Goal: Task Accomplishment & Management: Manage account settings

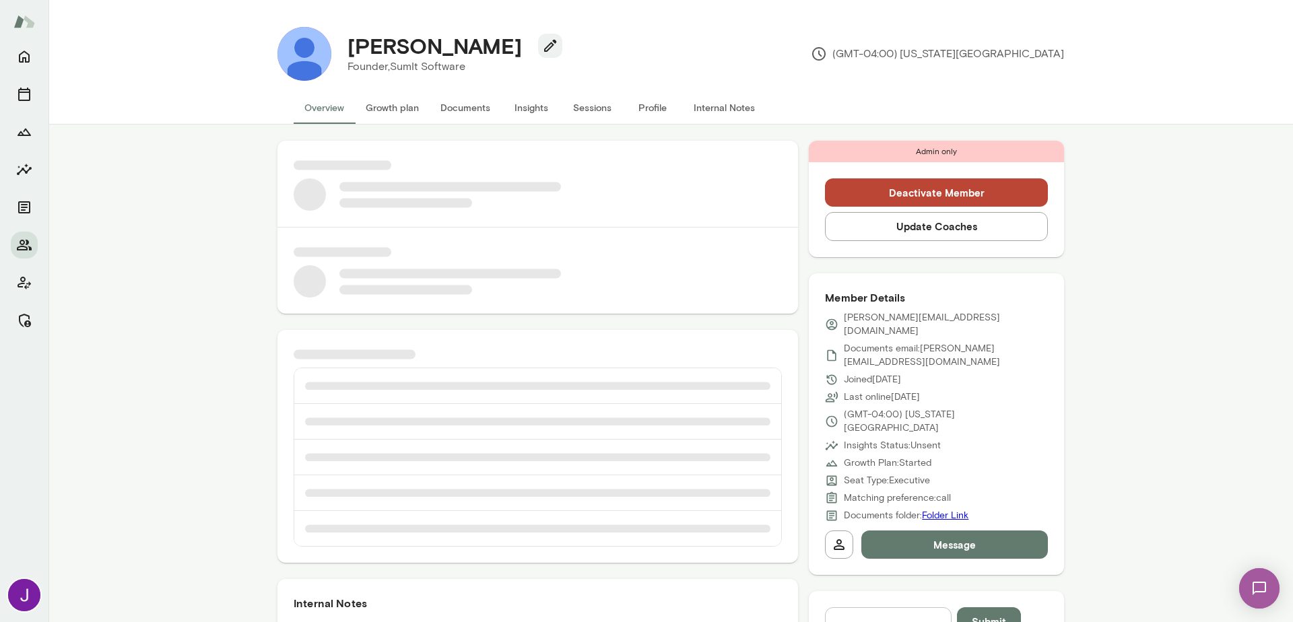
click at [593, 112] on button "Sessions" at bounding box center [592, 108] width 61 height 32
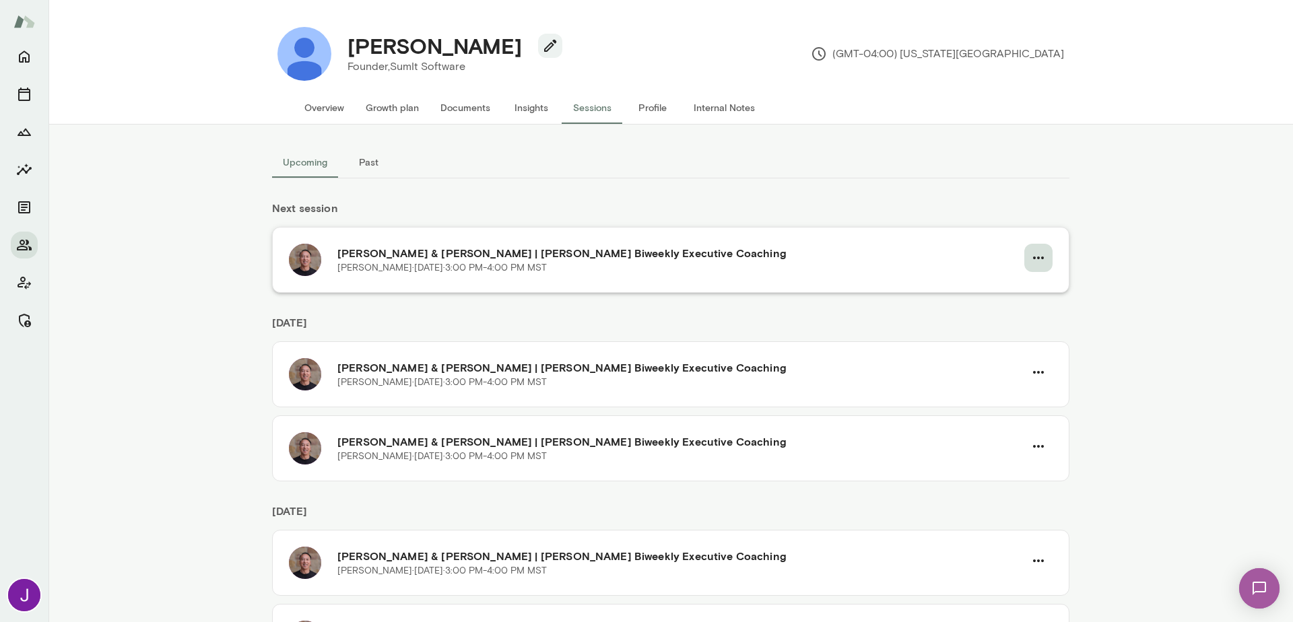
click at [1037, 252] on icon "button" at bounding box center [1039, 258] width 16 height 16
click at [853, 317] on div at bounding box center [646, 311] width 1293 height 622
click at [1035, 375] on icon "button" at bounding box center [1039, 372] width 16 height 16
click at [940, 433] on span "Cancel" at bounding box center [999, 428] width 129 height 16
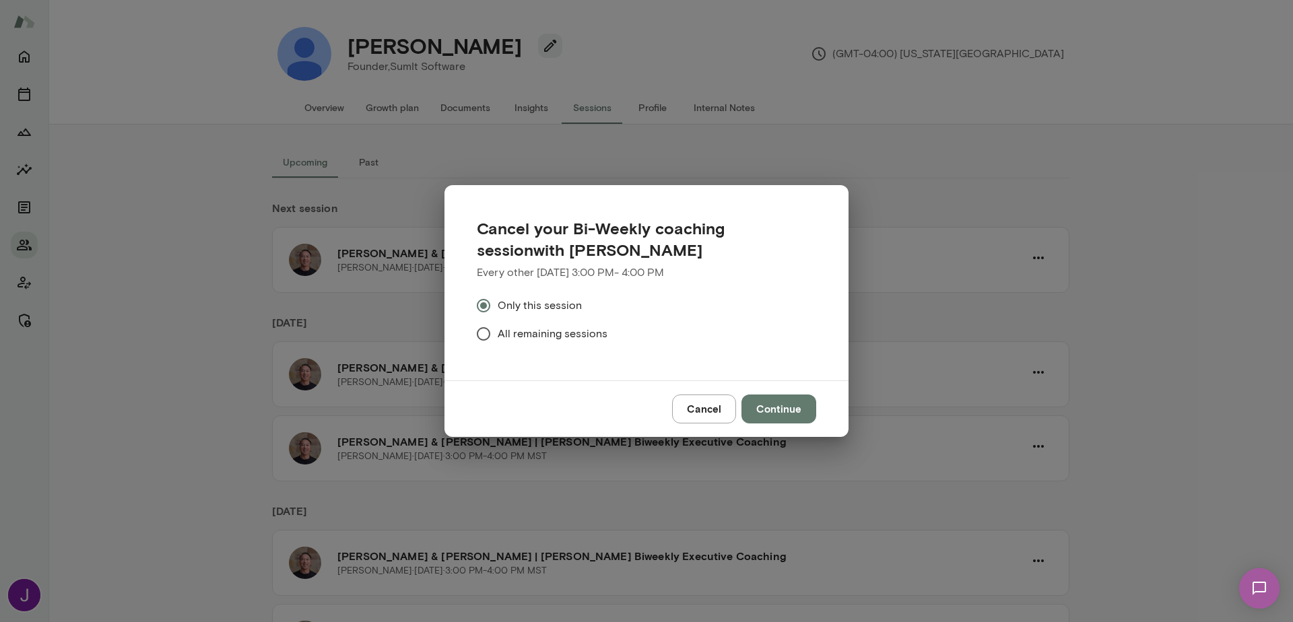
click at [753, 410] on button "Continue" at bounding box center [779, 409] width 75 height 28
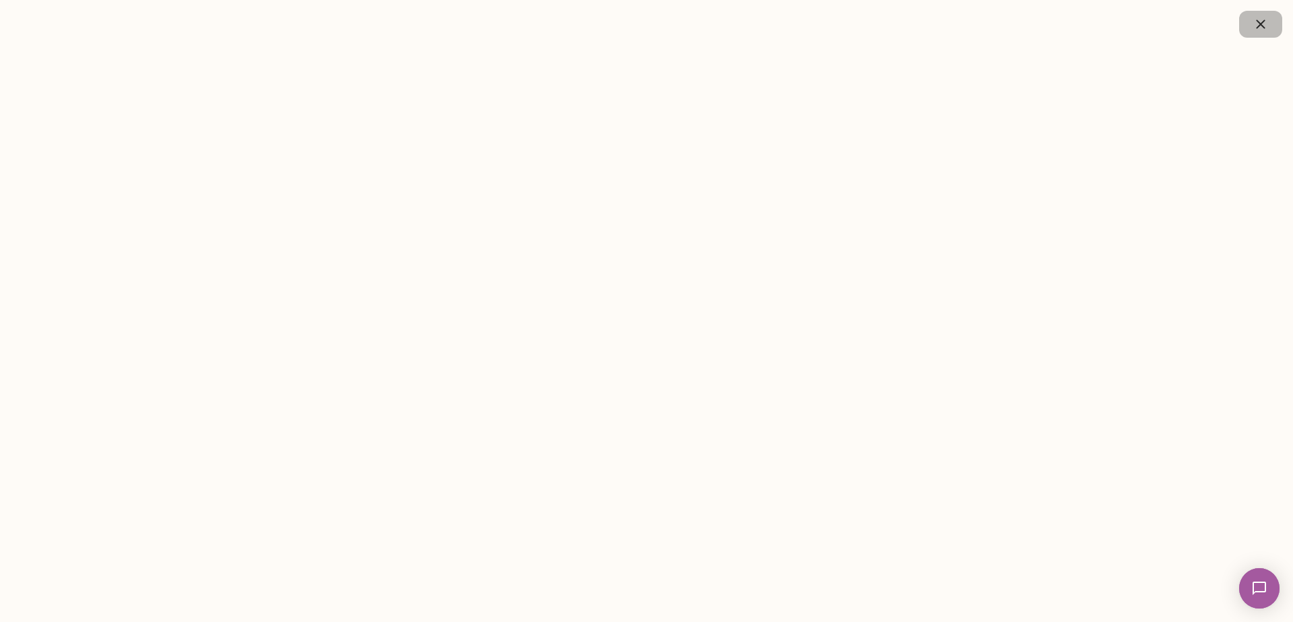
click at [1255, 27] on icon "button" at bounding box center [1261, 24] width 16 height 16
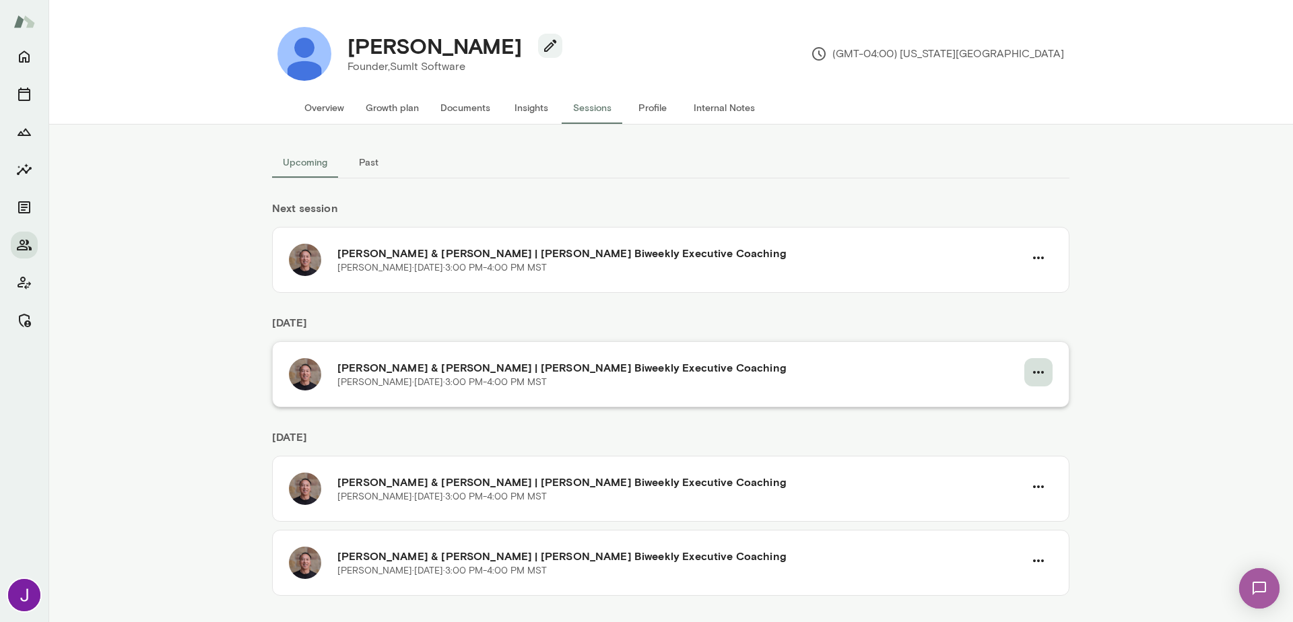
click at [1025, 366] on button "button" at bounding box center [1039, 372] width 28 height 28
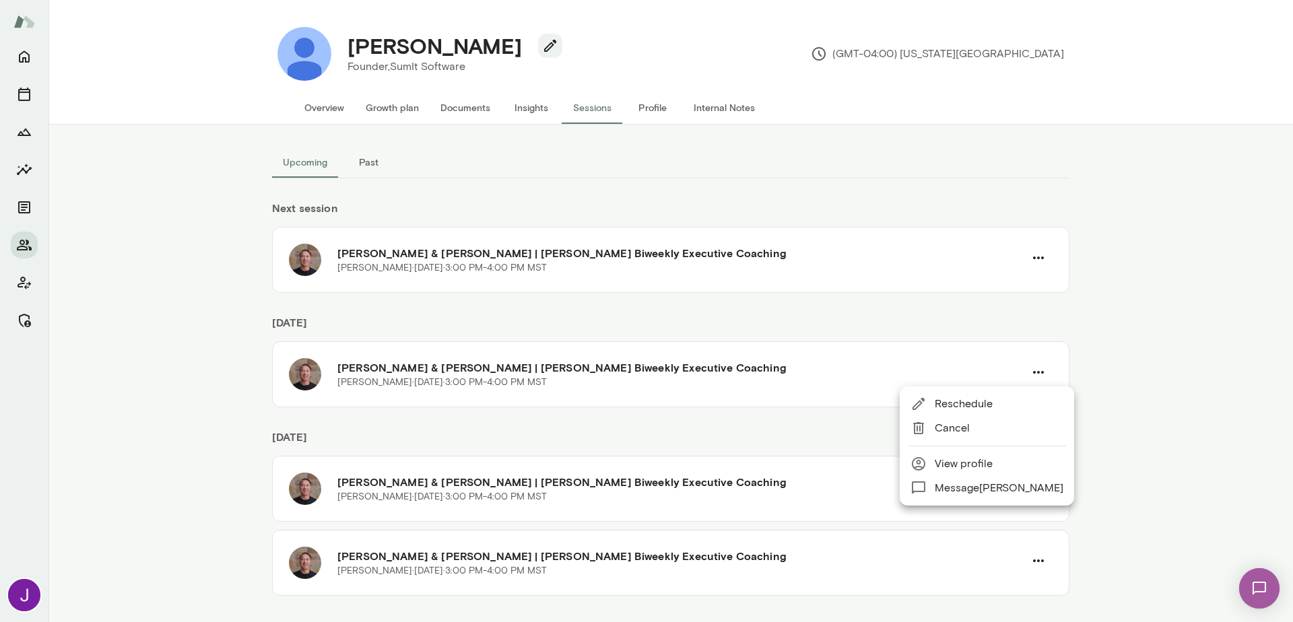
click at [953, 424] on span "Cancel" at bounding box center [999, 428] width 129 height 16
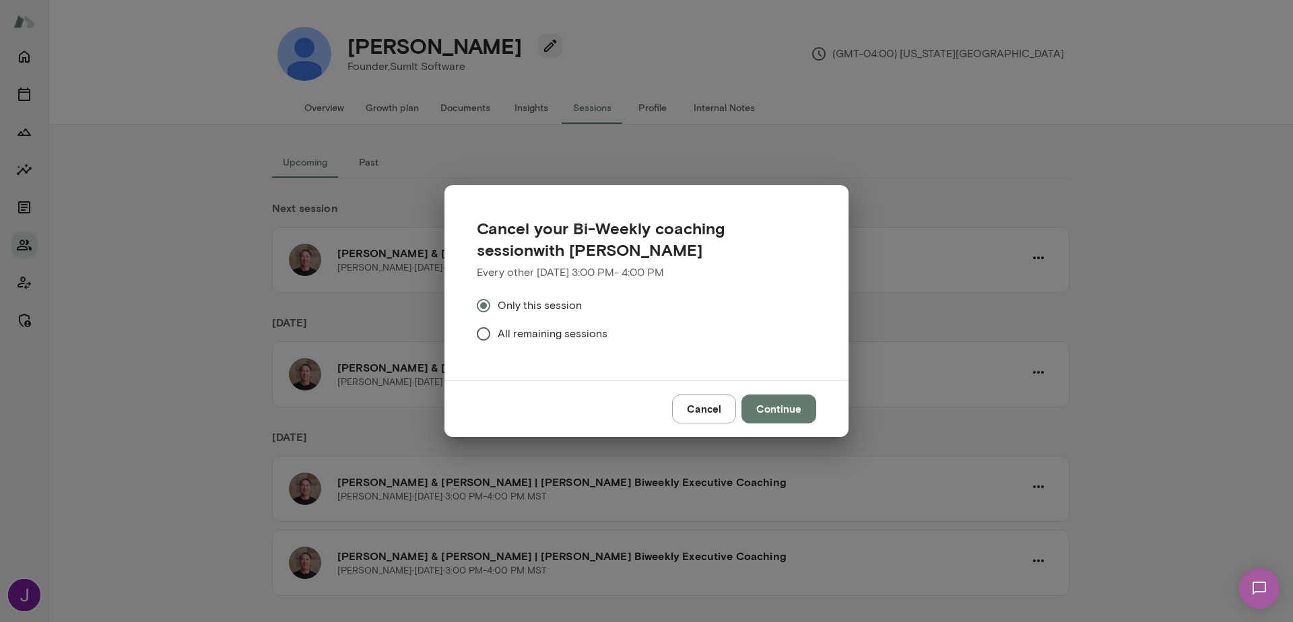
click at [783, 412] on button "Continue" at bounding box center [779, 409] width 75 height 28
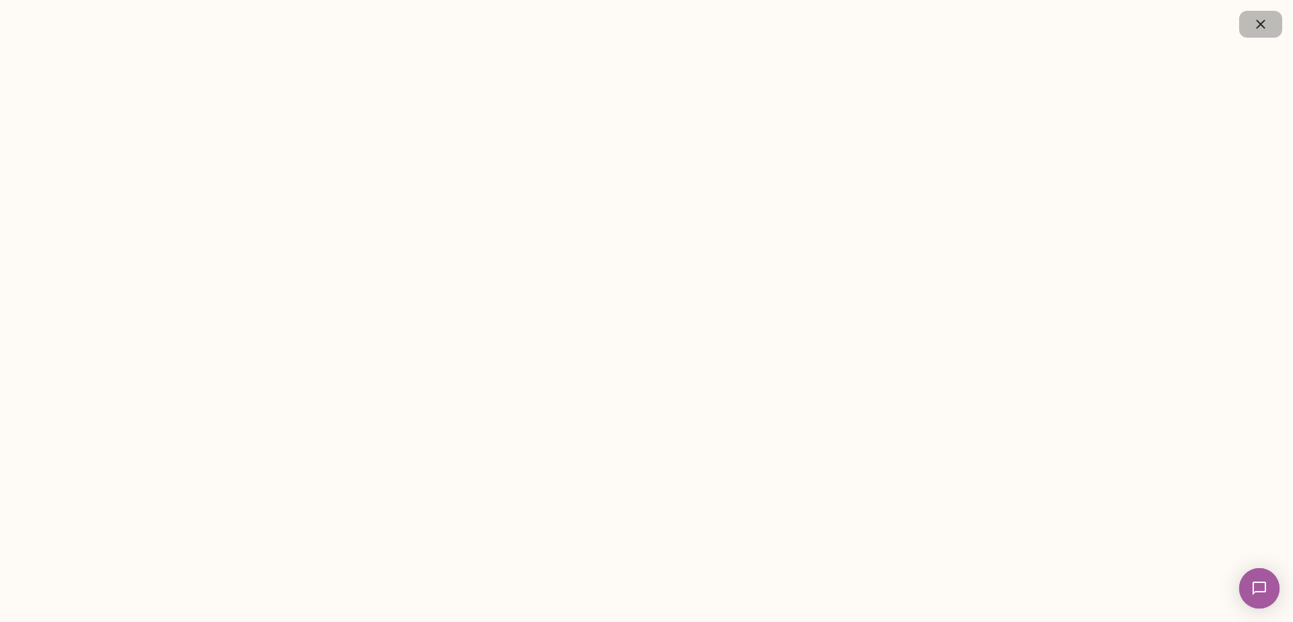
click at [1262, 26] on icon "button" at bounding box center [1260, 24] width 9 height 9
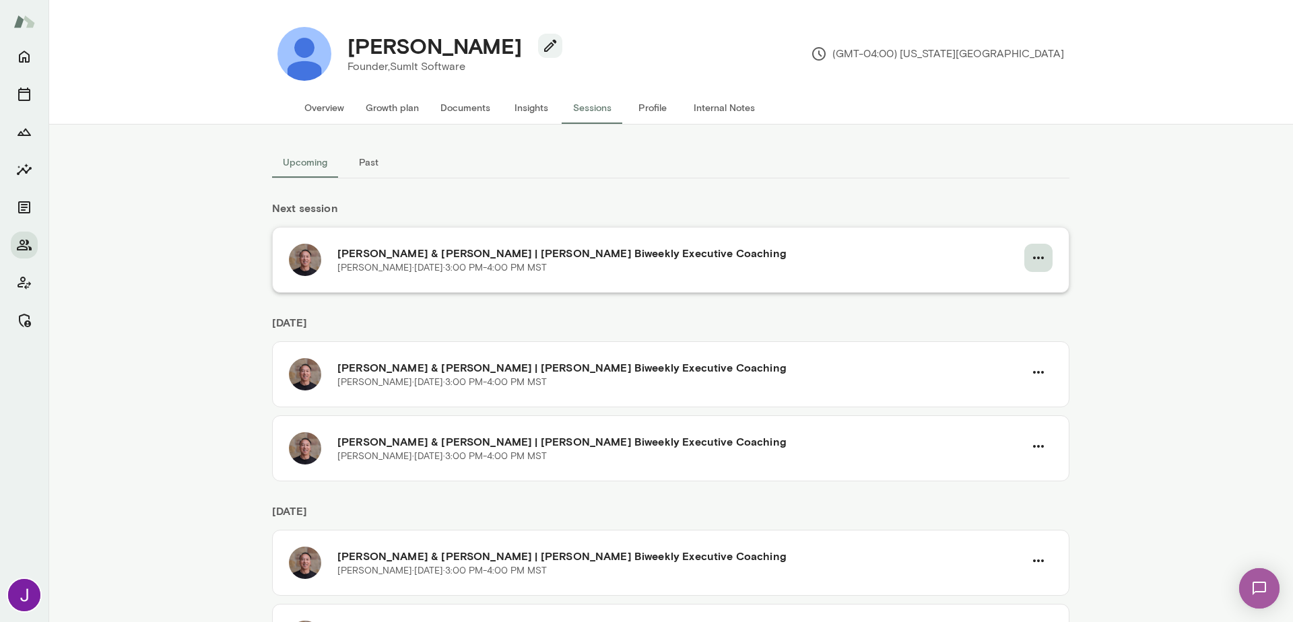
click at [1035, 259] on icon "button" at bounding box center [1039, 258] width 16 height 16
click at [1018, 309] on span "Cancel" at bounding box center [1010, 314] width 58 height 16
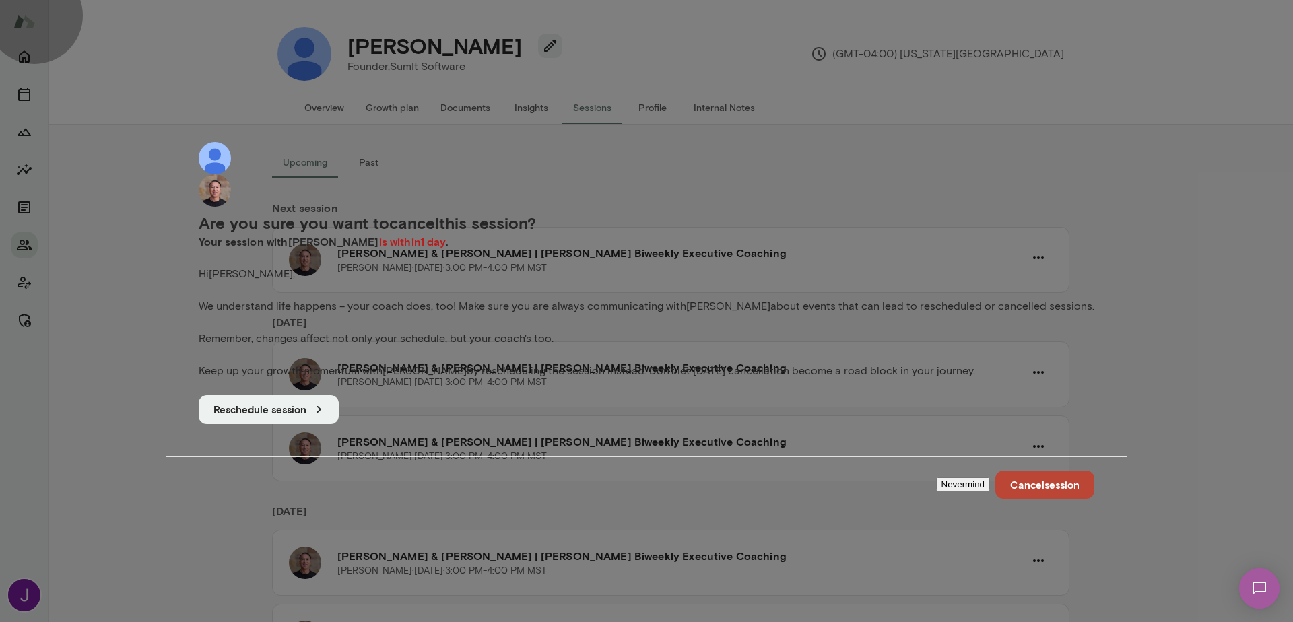
click at [936, 481] on button "Nevermind" at bounding box center [963, 485] width 54 height 14
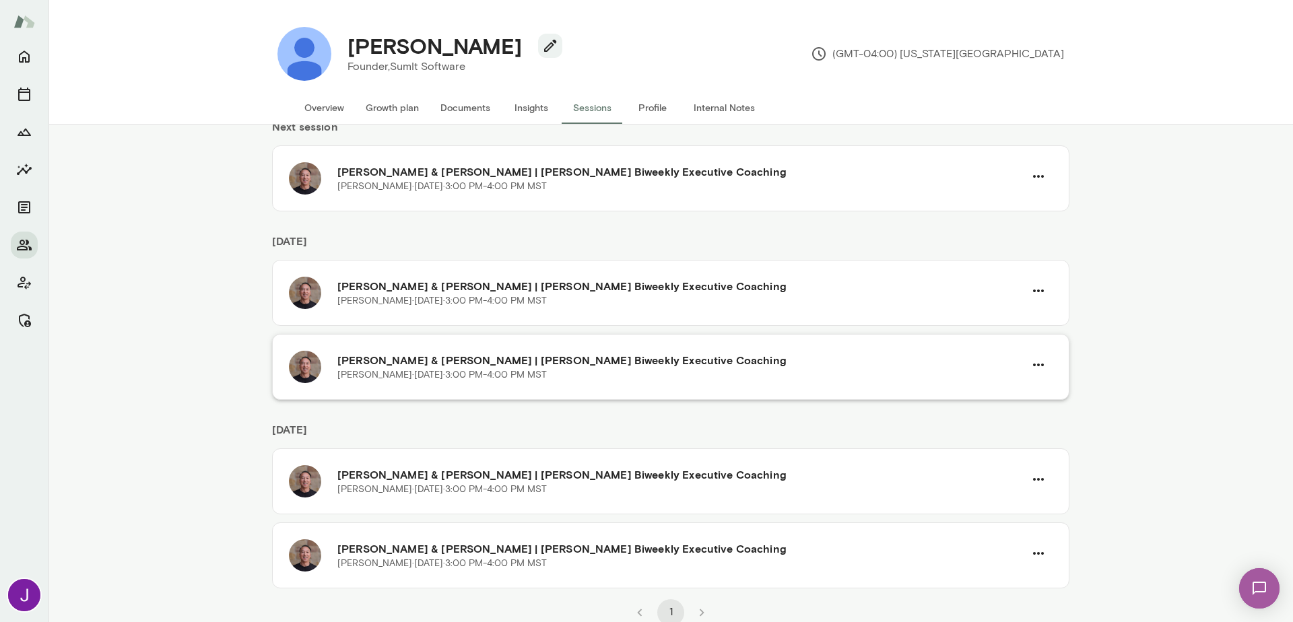
scroll to position [86, 0]
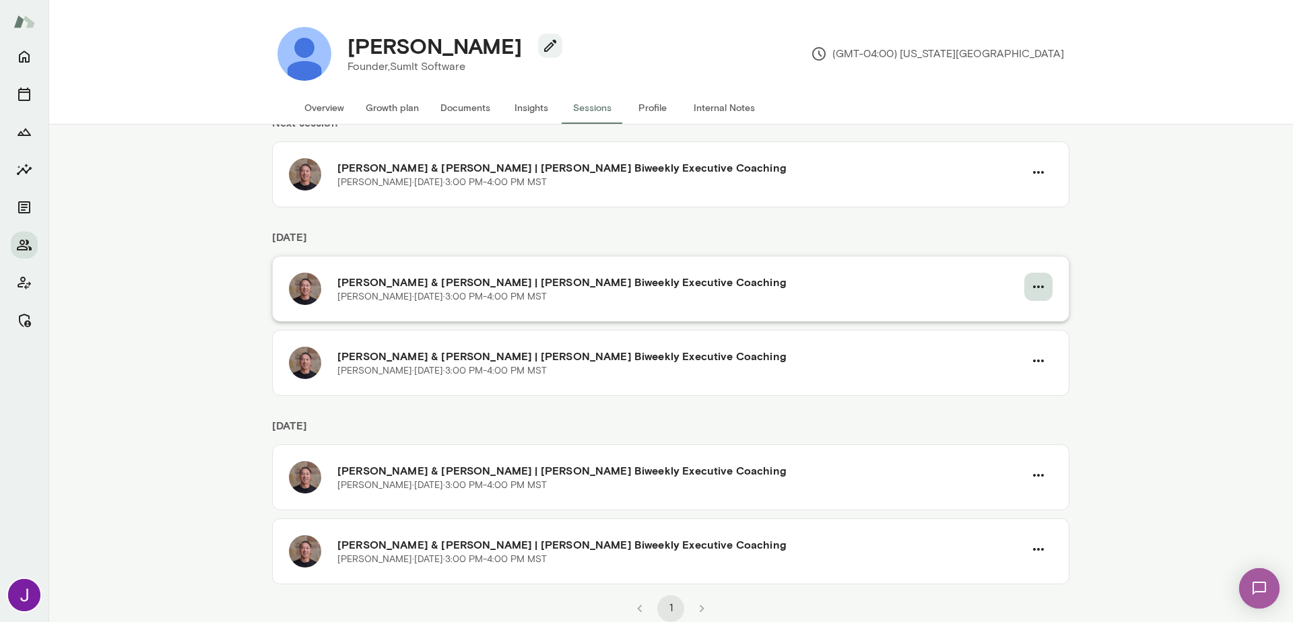
click at [1033, 285] on icon "button" at bounding box center [1039, 287] width 16 height 16
click at [981, 345] on span "Cancel" at bounding box center [999, 343] width 129 height 16
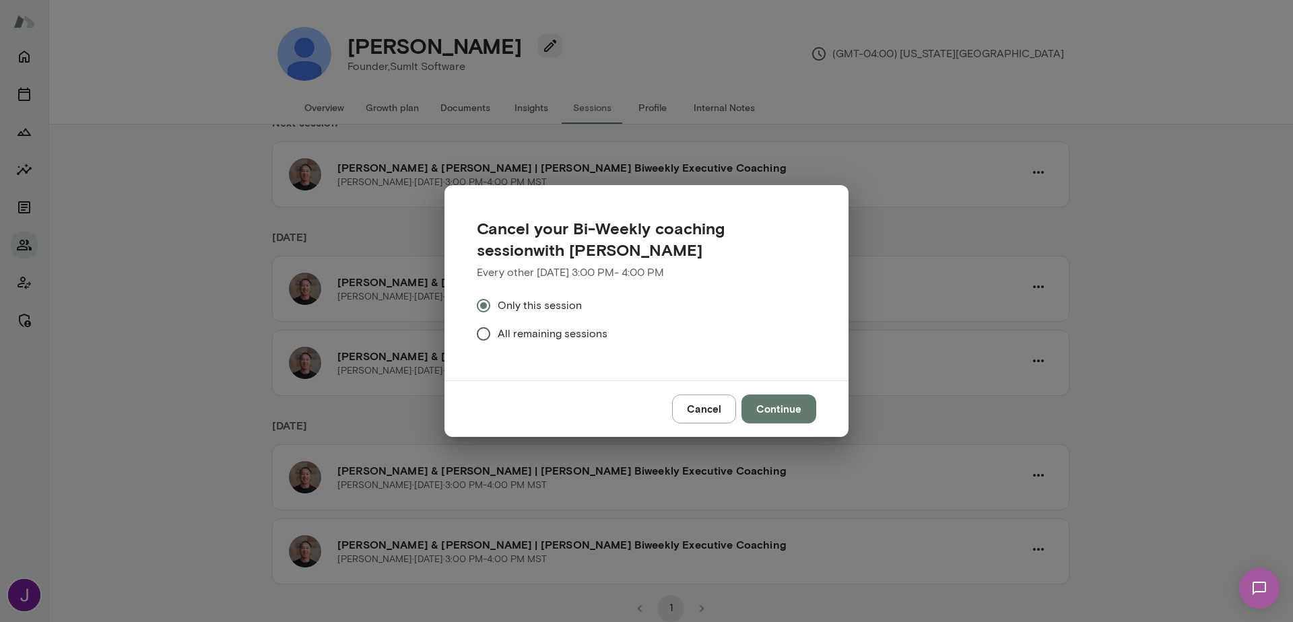
click at [782, 418] on button "Continue" at bounding box center [779, 409] width 75 height 28
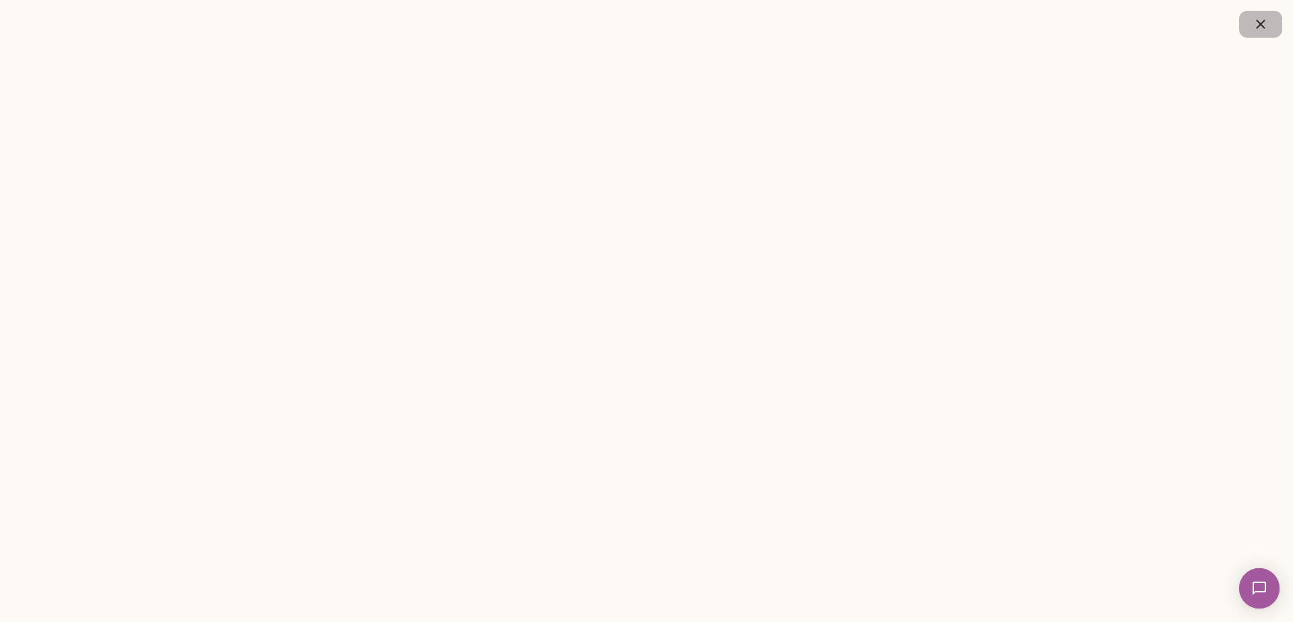
click at [1270, 21] on button "button" at bounding box center [1260, 24] width 43 height 27
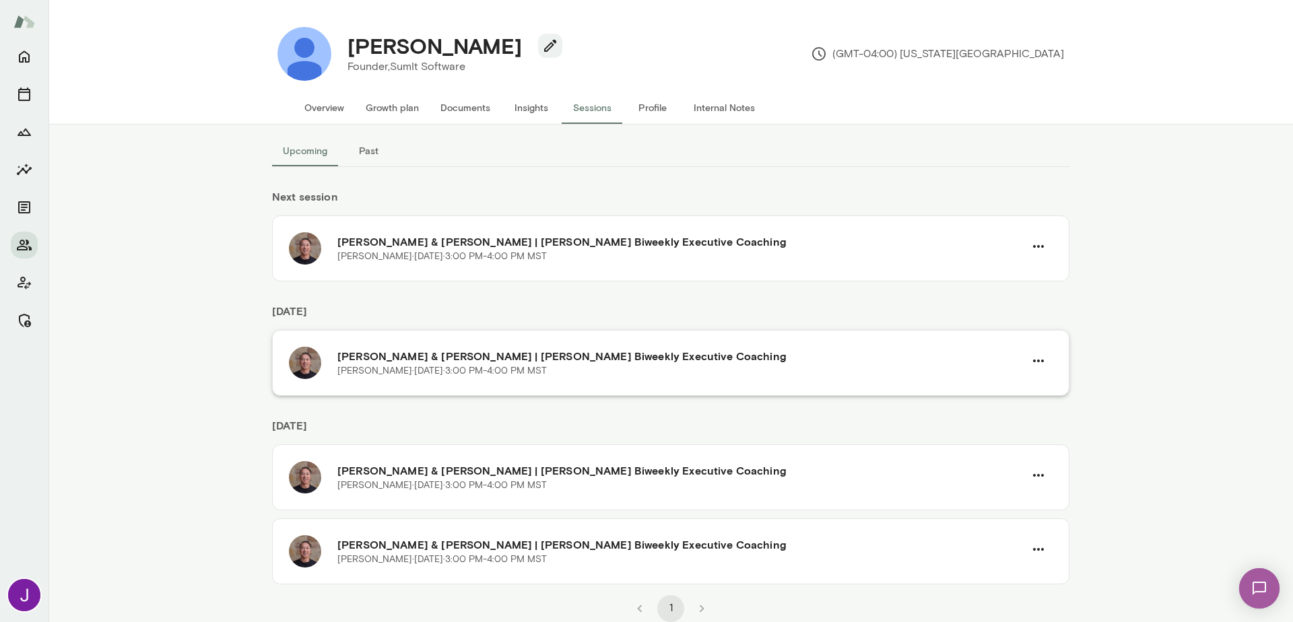
scroll to position [11, 0]
click at [1031, 354] on icon "button" at bounding box center [1039, 361] width 16 height 16
click at [974, 422] on span "Cancel" at bounding box center [999, 417] width 129 height 16
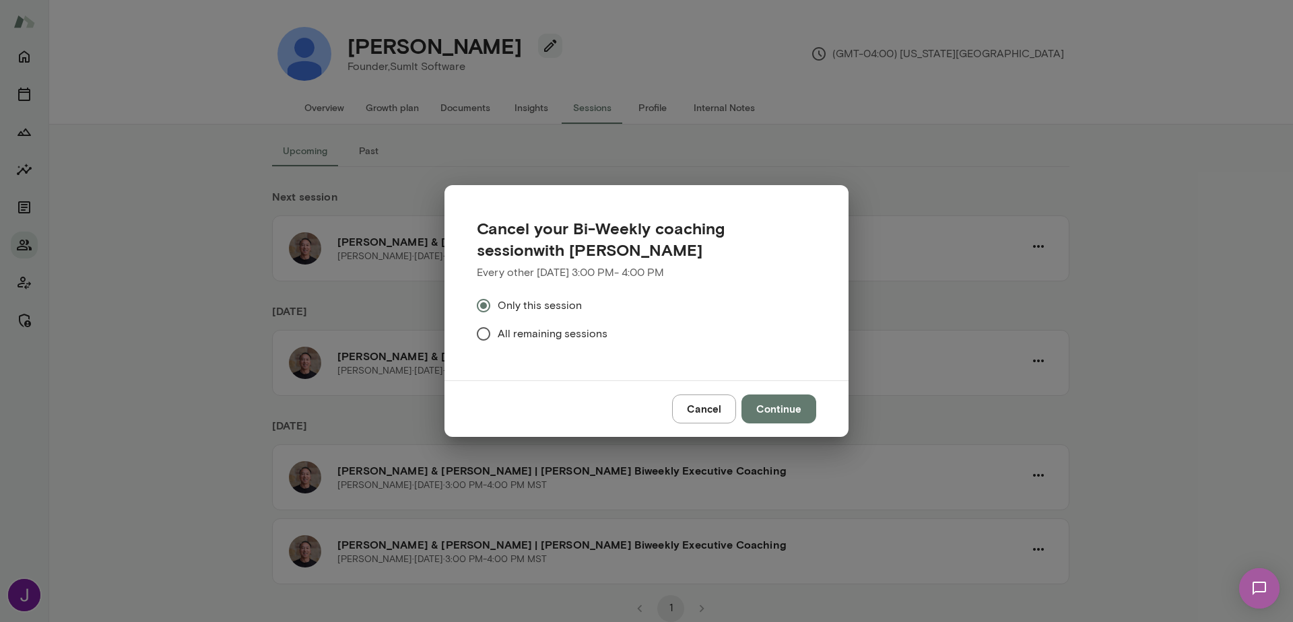
click at [781, 405] on button "Continue" at bounding box center [779, 409] width 75 height 28
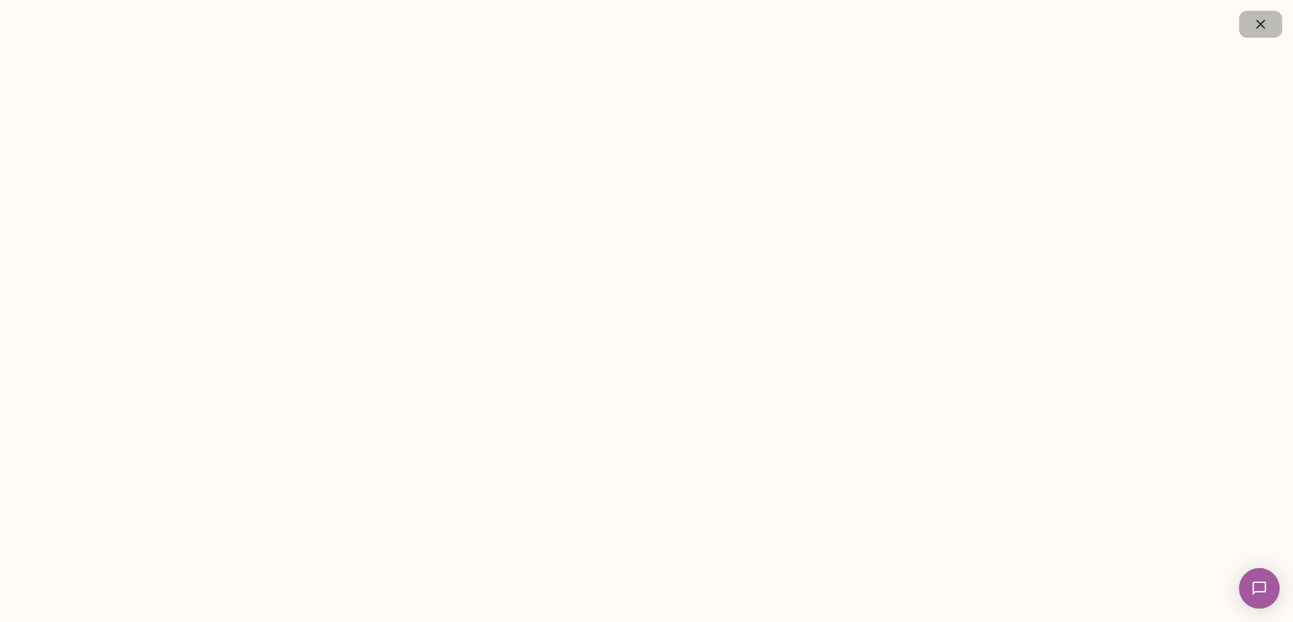
drag, startPoint x: 1272, startPoint y: 24, endPoint x: 1260, endPoint y: 23, distance: 12.2
click at [1272, 24] on button "button" at bounding box center [1260, 24] width 43 height 27
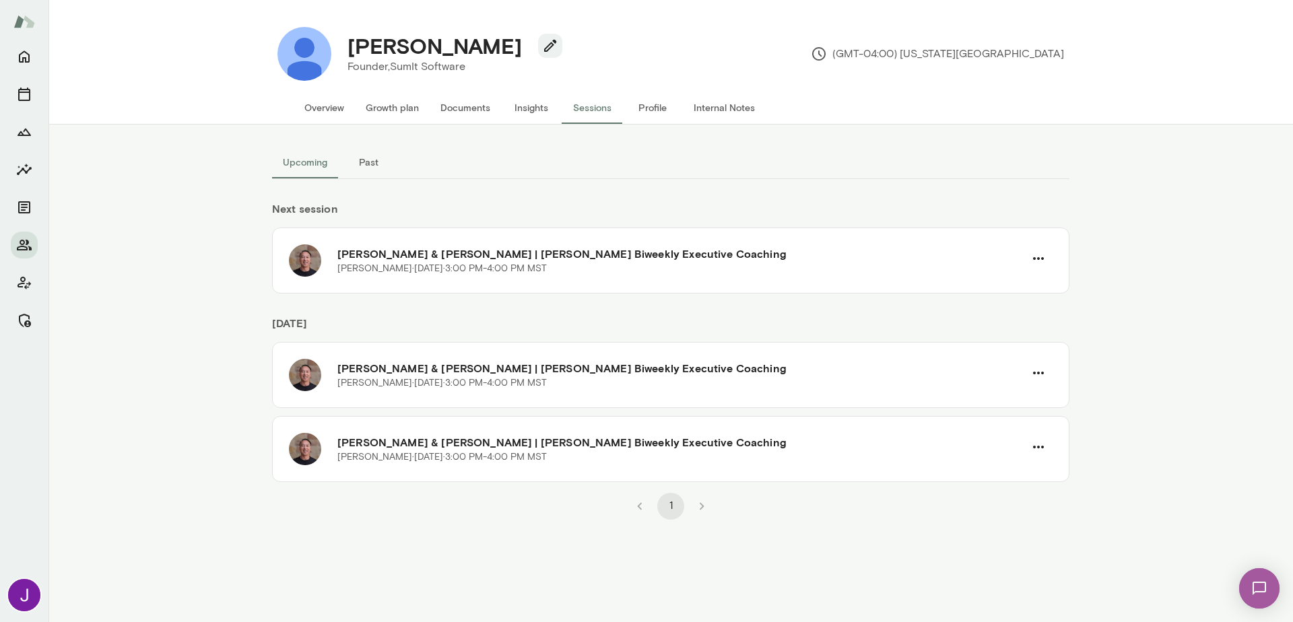
scroll to position [0, 0]
click at [329, 113] on button "Overview" at bounding box center [324, 108] width 61 height 32
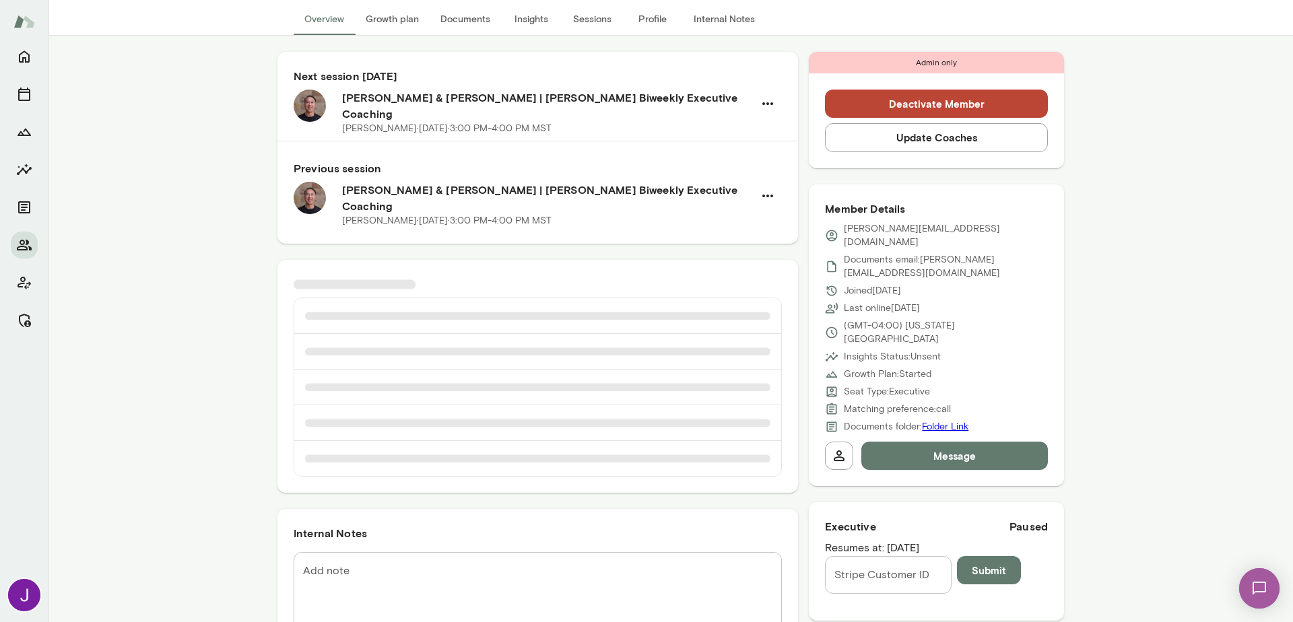
scroll to position [91, 0]
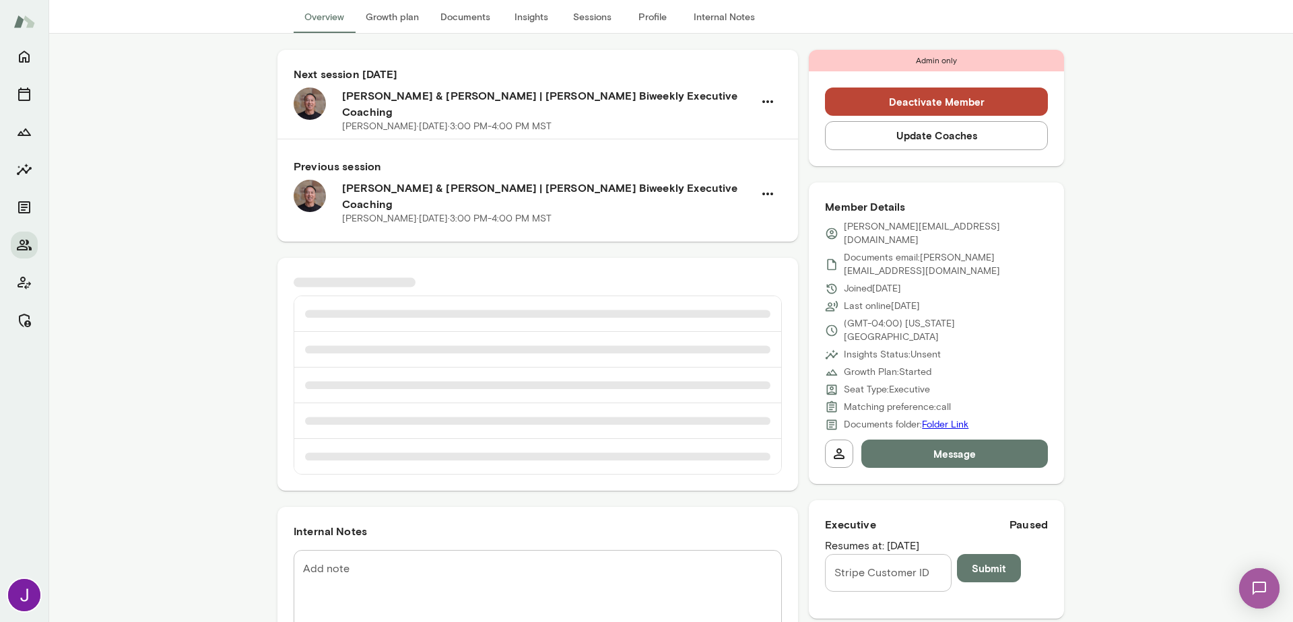
click at [409, 557] on div "* Add note" at bounding box center [538, 600] width 488 height 100
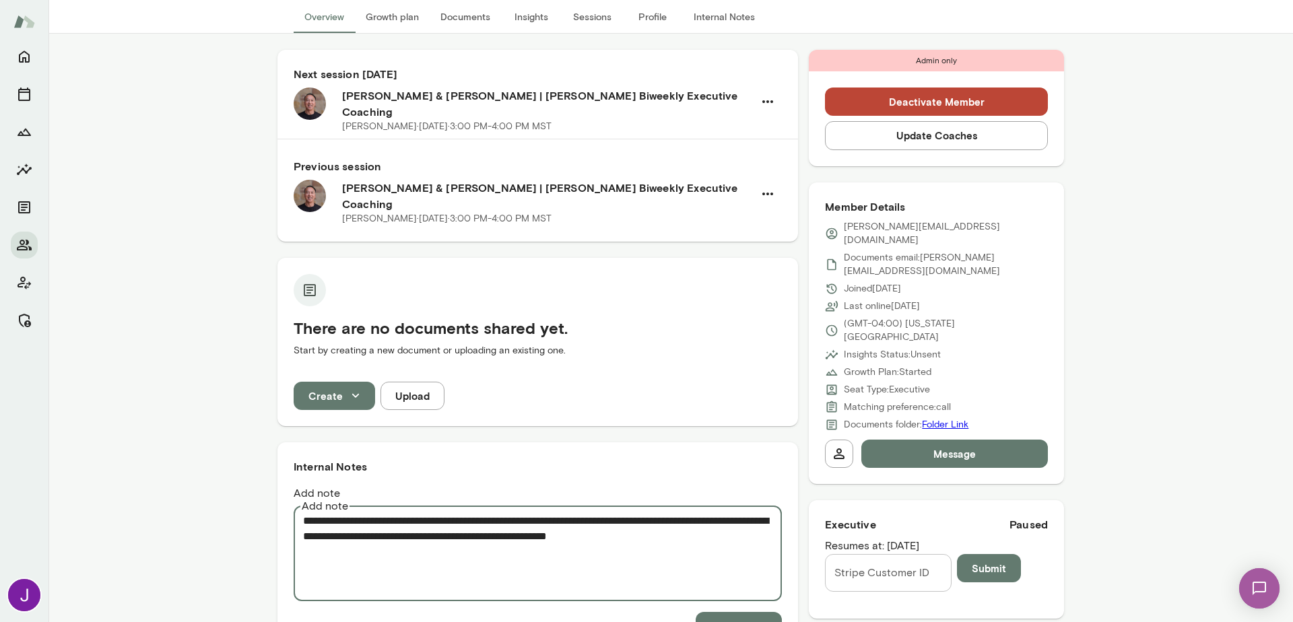
type textarea "**********"
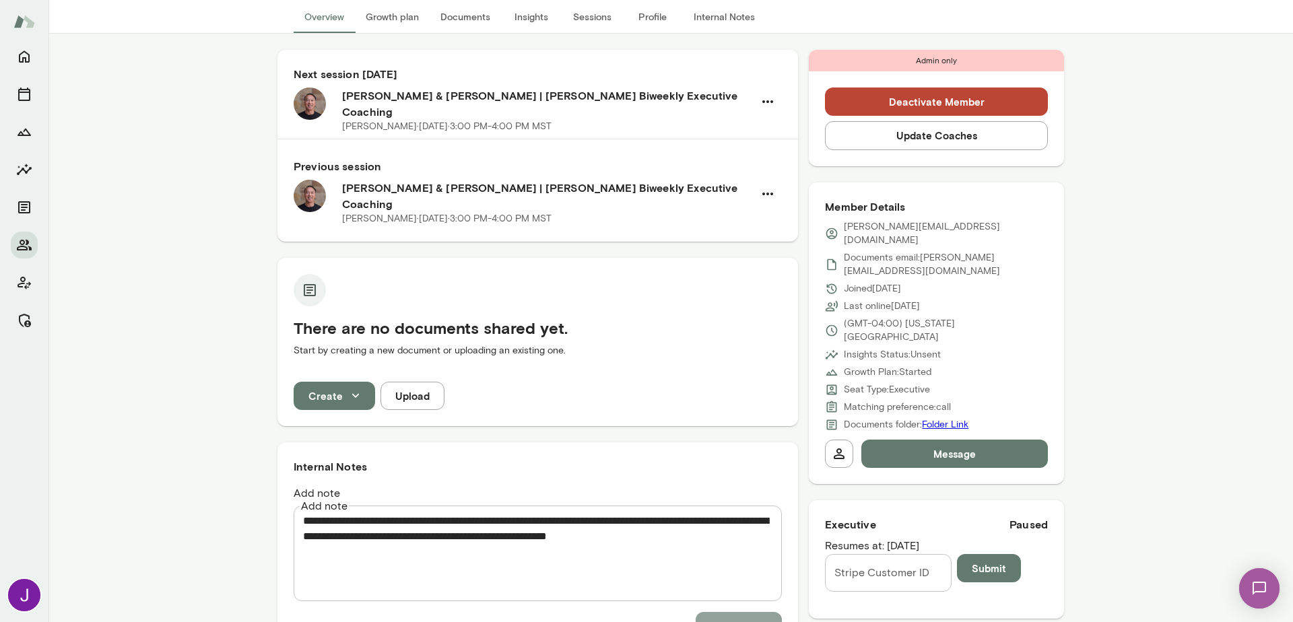
click at [710, 612] on button "Add Note" at bounding box center [739, 626] width 86 height 28
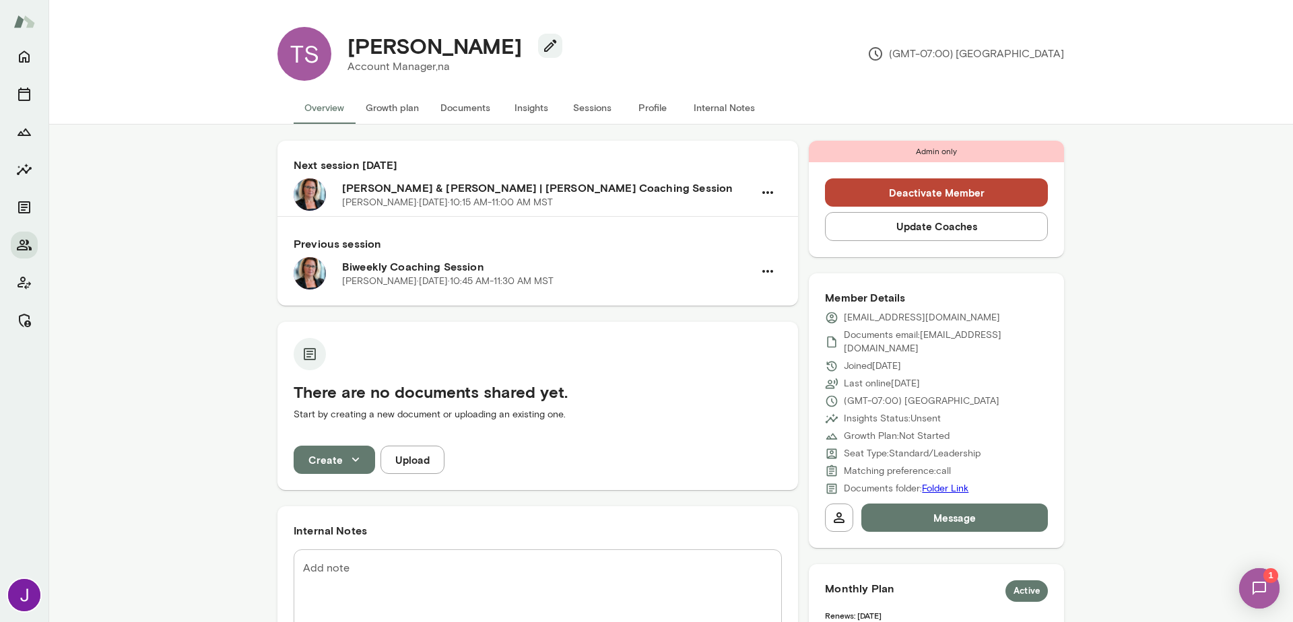
click at [600, 112] on button "Sessions" at bounding box center [592, 108] width 61 height 32
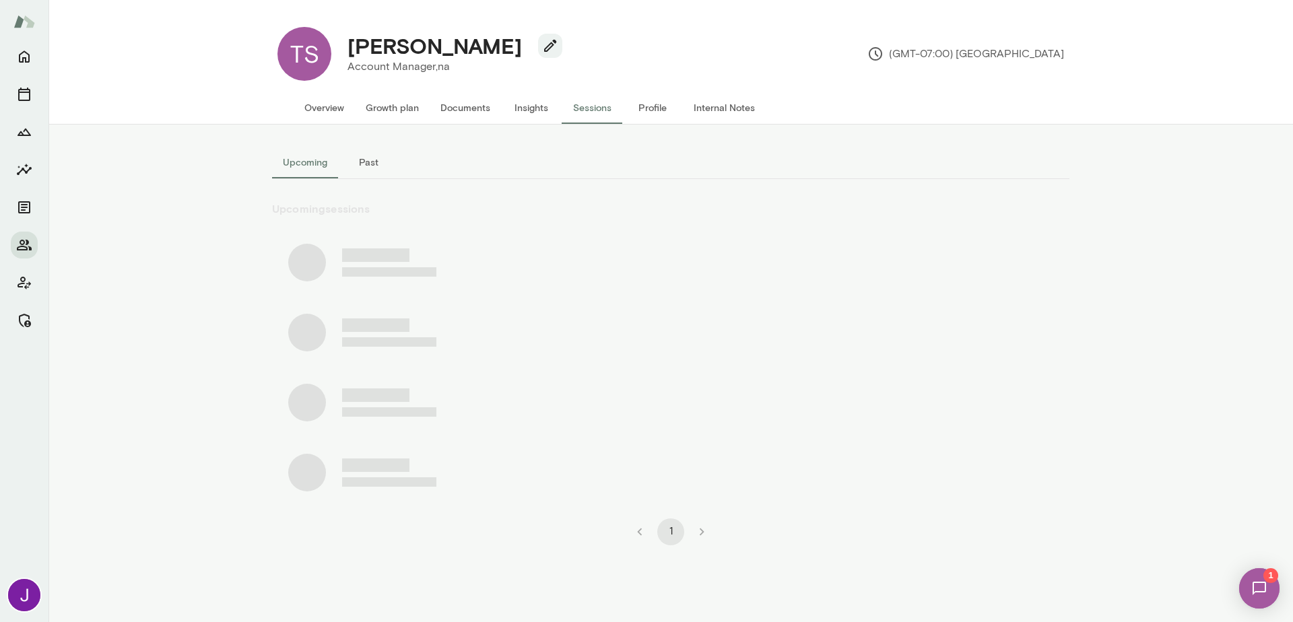
click at [362, 165] on button "Past" at bounding box center [368, 162] width 61 height 32
